Goal: Use online tool/utility: Utilize a website feature to perform a specific function

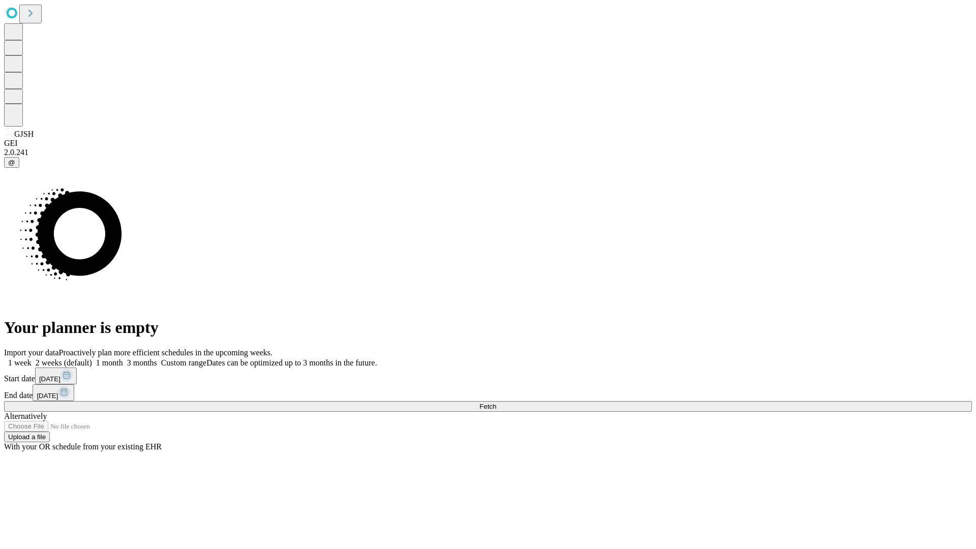
click at [496, 403] on span "Fetch" at bounding box center [487, 407] width 17 height 8
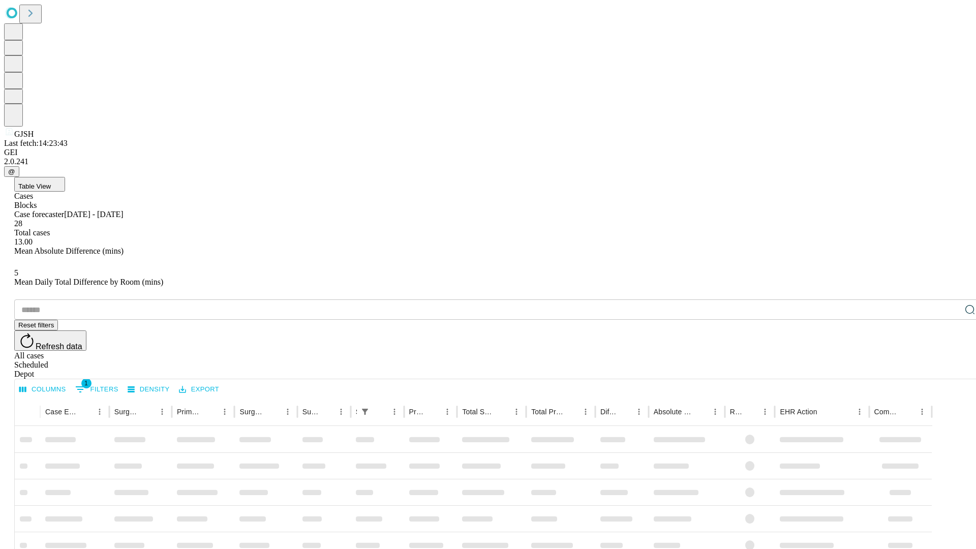
click at [51, 183] on span "Table View" at bounding box center [34, 187] width 33 height 8
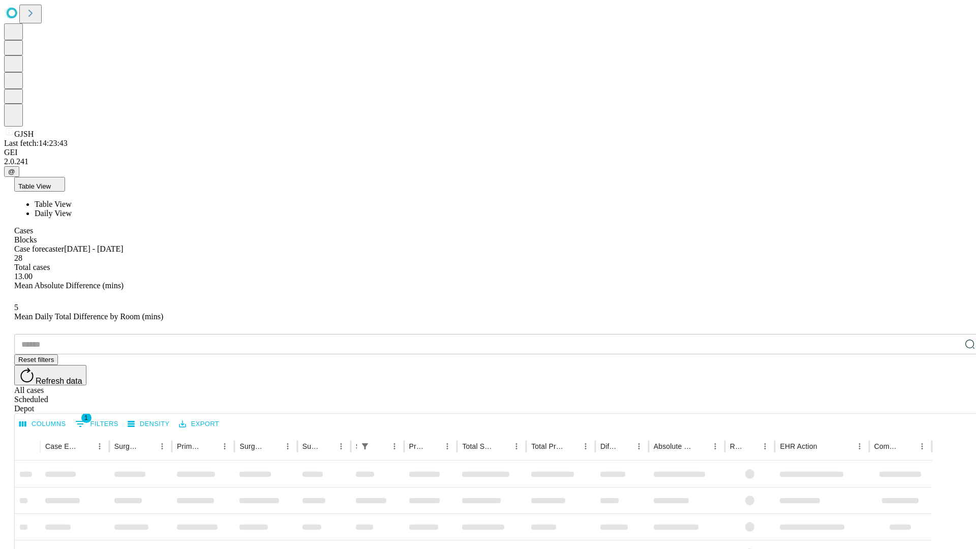
click at [72, 209] on span "Daily View" at bounding box center [53, 213] width 37 height 9
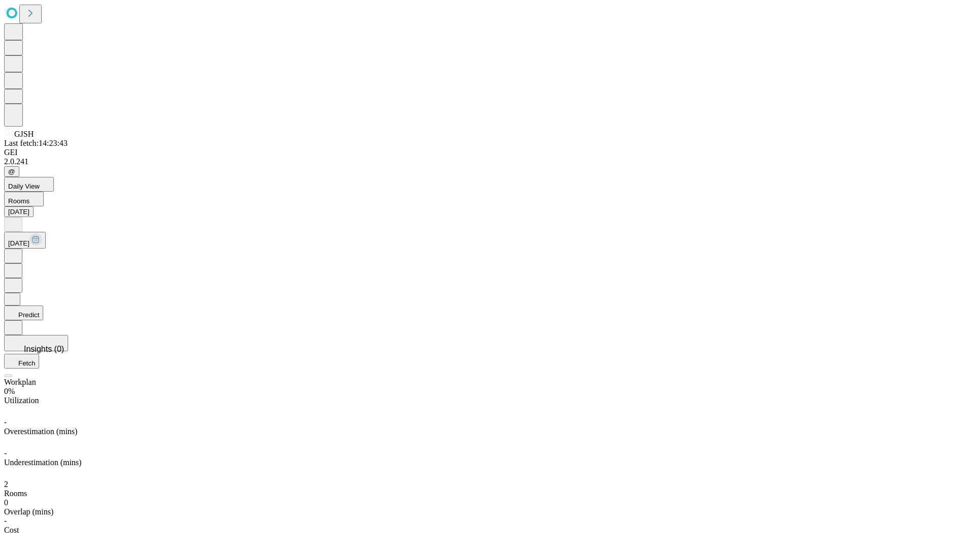
click at [43, 306] on button "Predict" at bounding box center [23, 313] width 39 height 15
